Goal: Find specific page/section

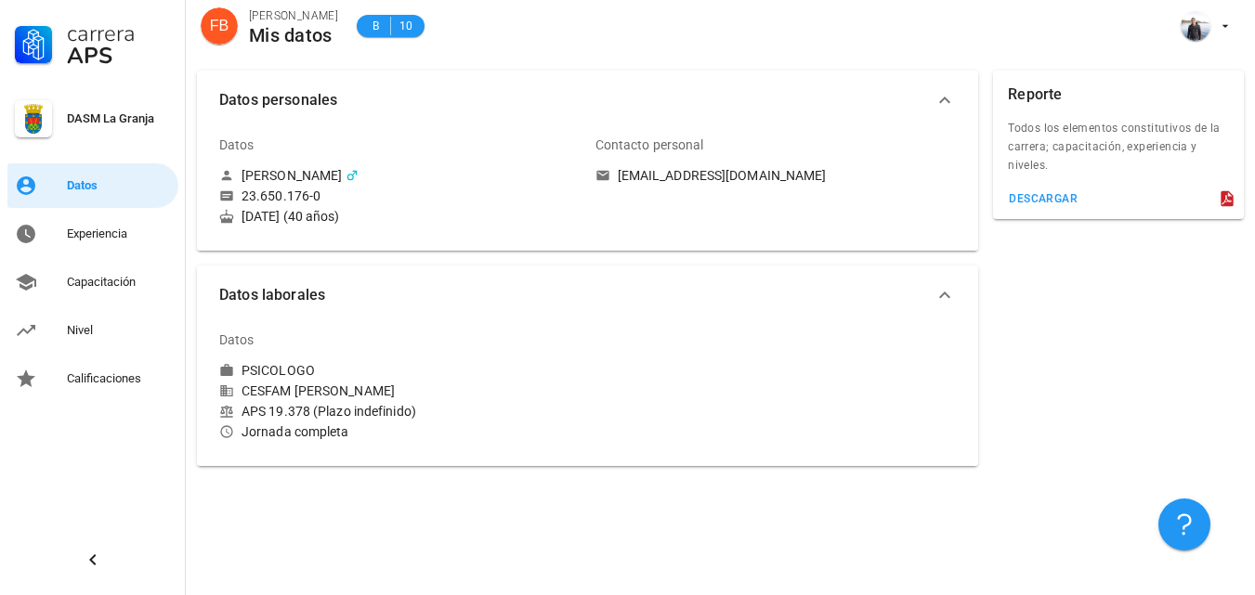
click at [54, 211] on div "Carrera APS DASM La Granja Datos Experiencia Capacitación Nivel Calificaciones" at bounding box center [93, 200] width 186 height 401
click at [86, 228] on div "Experiencia" at bounding box center [119, 234] width 104 height 15
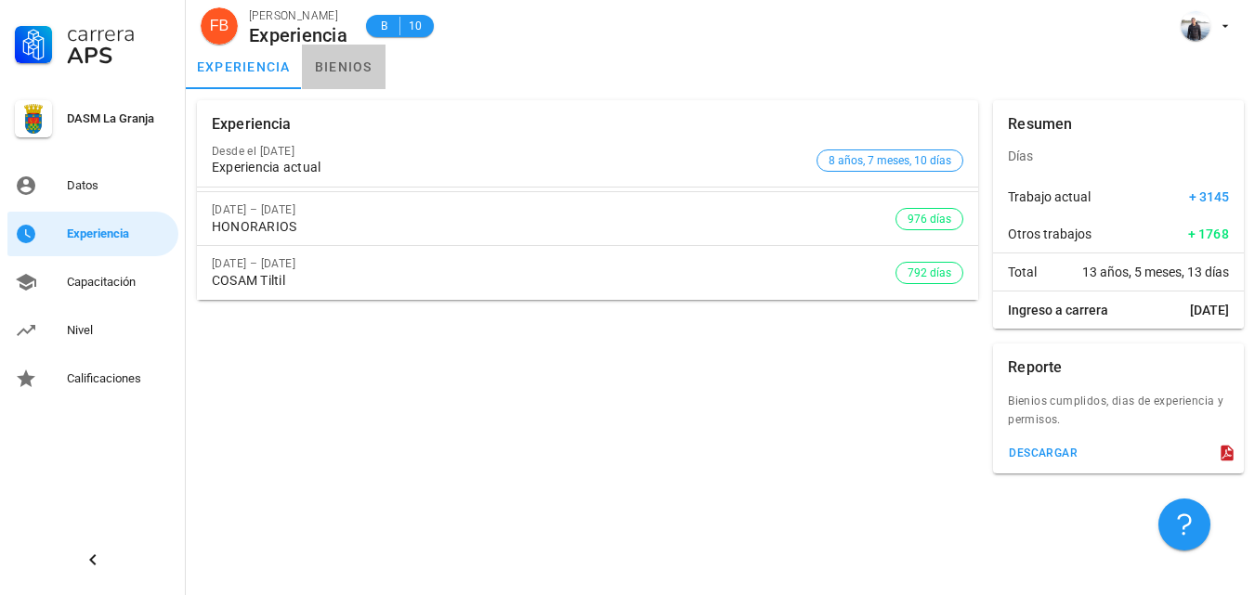
click at [356, 72] on link "bienios" at bounding box center [344, 67] width 84 height 45
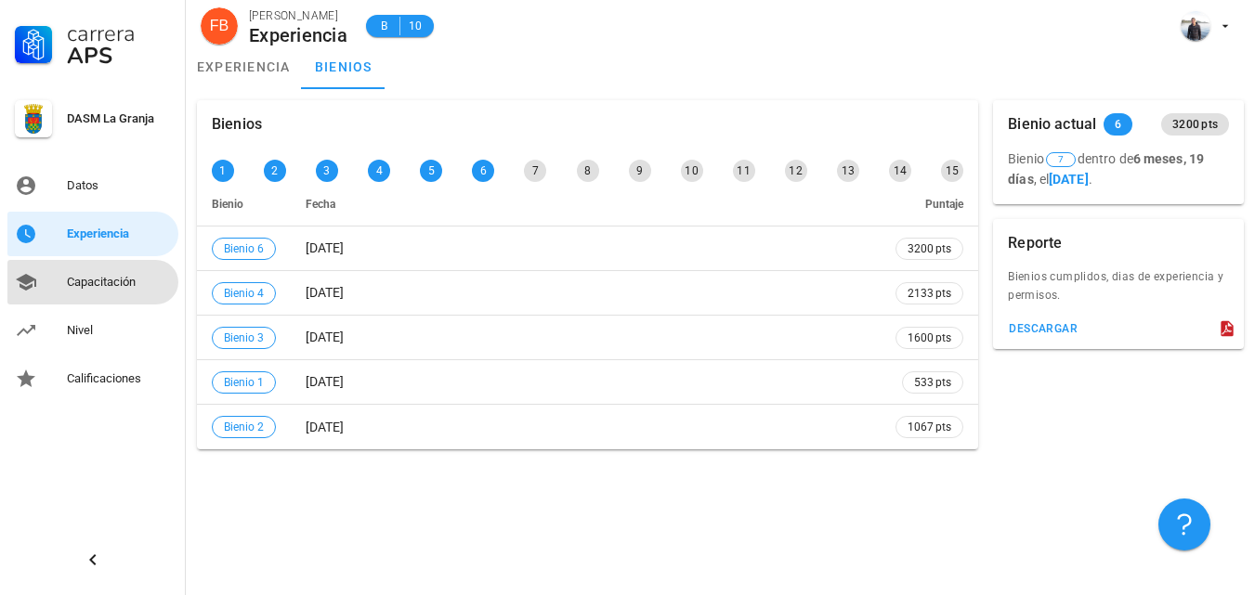
click at [121, 282] on div "Capacitación" at bounding box center [119, 282] width 104 height 15
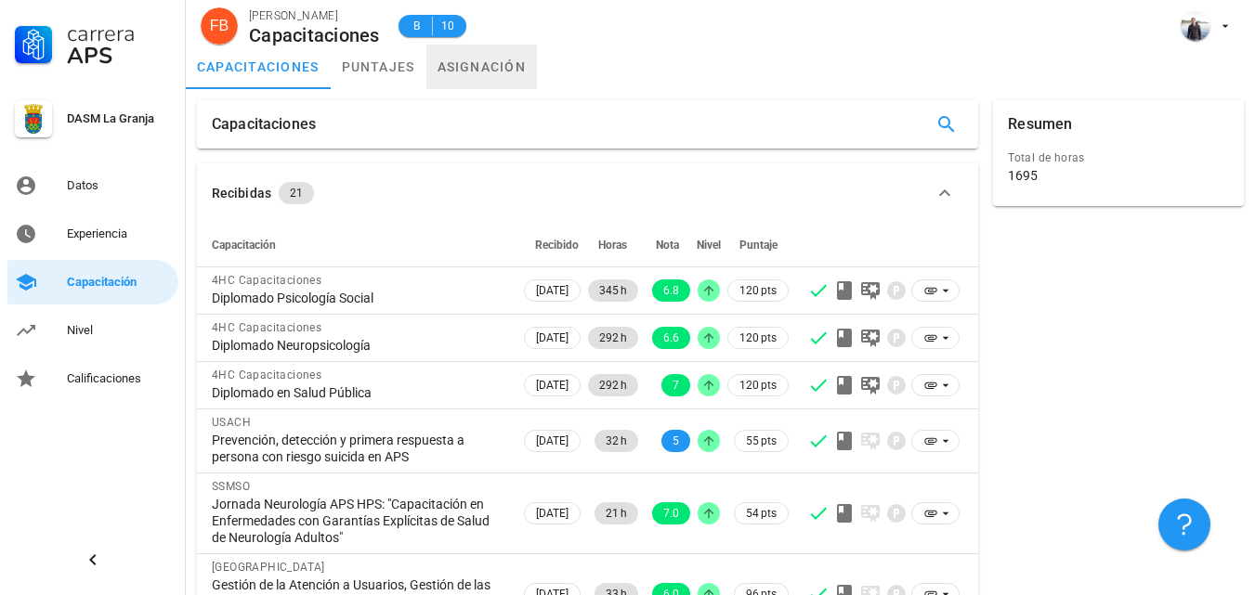
click at [498, 60] on link "asignación" at bounding box center [481, 67] width 111 height 45
